Goal: Information Seeking & Learning: Learn about a topic

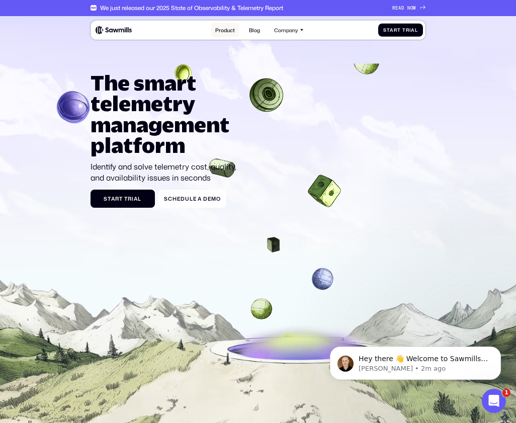
click at [224, 32] on link "Product" at bounding box center [224, 30] width 27 height 14
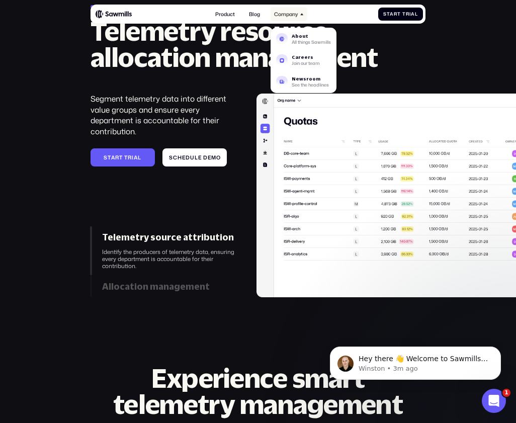
scroll to position [2095, 0]
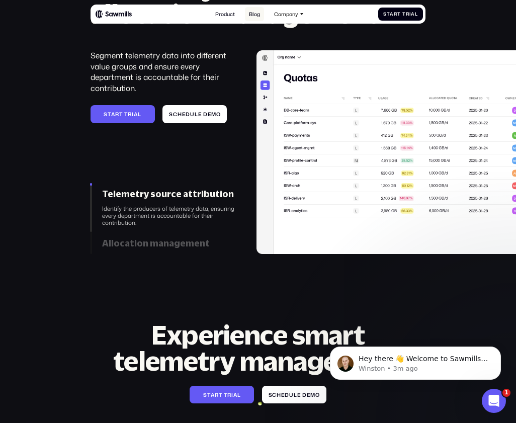
click at [259, 12] on link "Blog" at bounding box center [254, 14] width 19 height 14
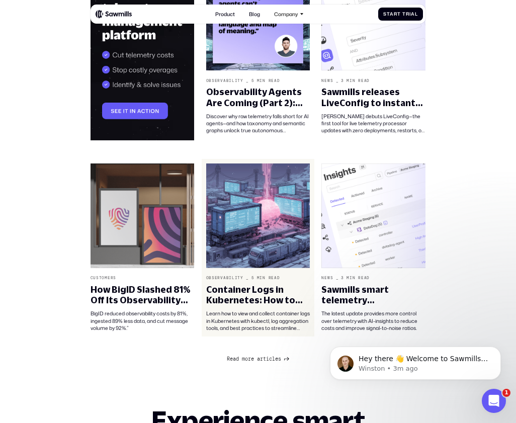
scroll to position [514, 0]
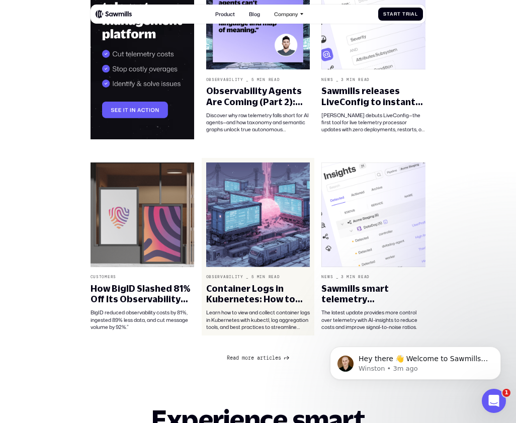
click at [246, 274] on div "_" at bounding box center [247, 276] width 3 height 5
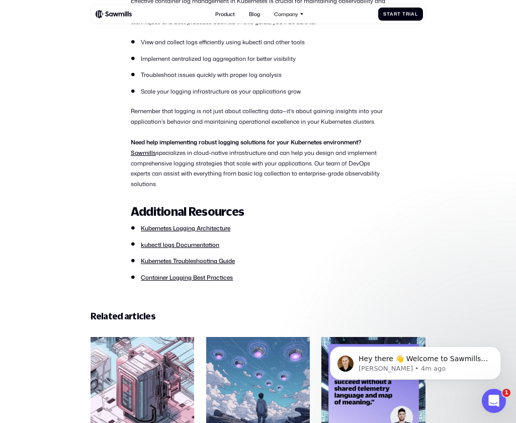
scroll to position [4153, 0]
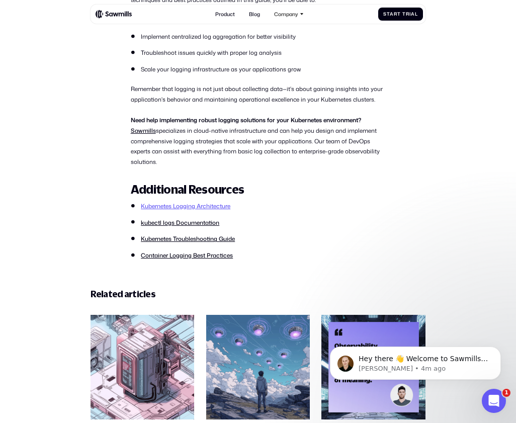
click at [181, 210] on link "Kubernetes Logging Architecture" at bounding box center [185, 206] width 89 height 9
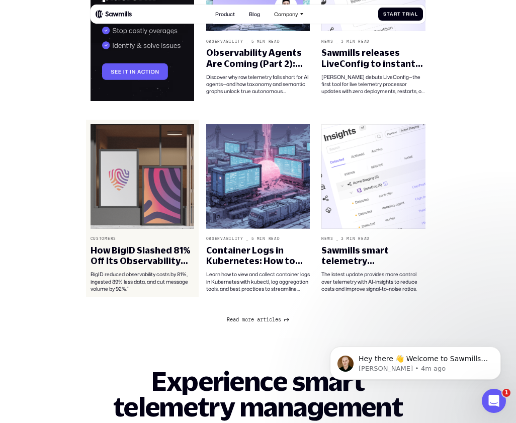
scroll to position [505, 0]
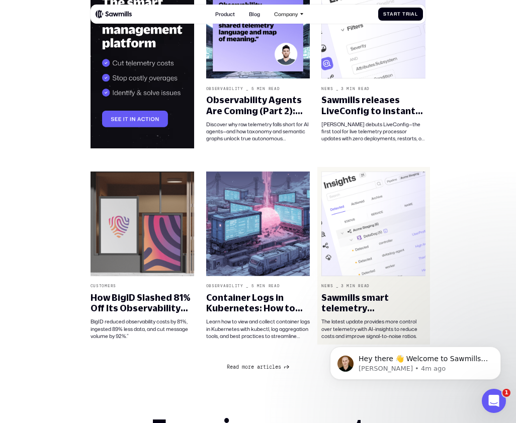
click at [331, 298] on div "Sawmills smart telemetry management just got smarter" at bounding box center [373, 302] width 104 height 21
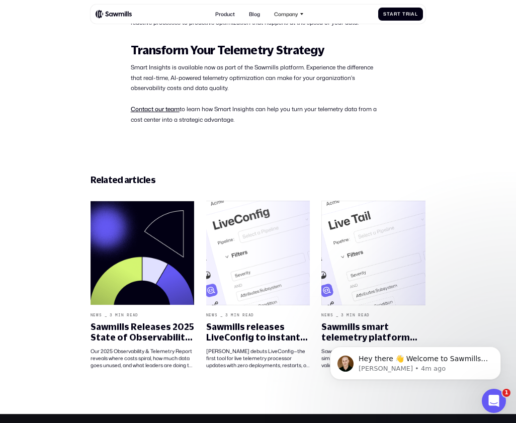
scroll to position [1004, 0]
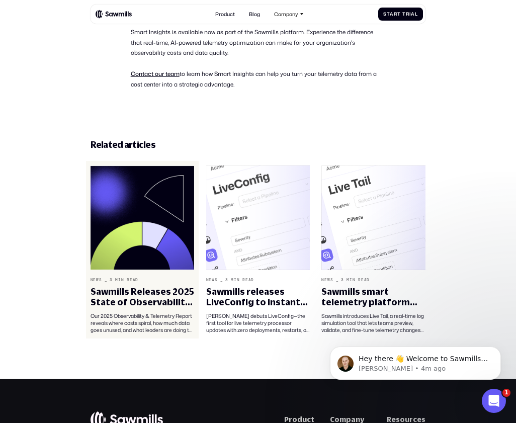
click at [163, 286] on div "Sawmills Releases 2025 State of Observability & Telemetry Report" at bounding box center [142, 296] width 104 height 21
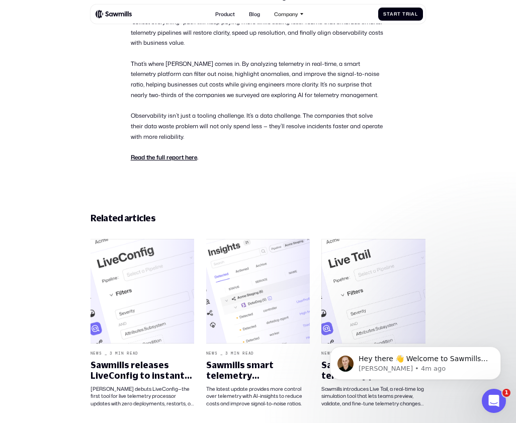
scroll to position [674, 0]
